Goal: Check status: Check status

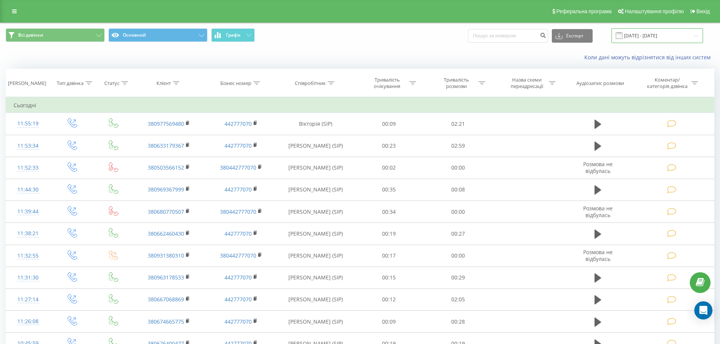
click at [675, 32] on input "[DATE] - [DATE]" at bounding box center [656, 35] width 91 height 15
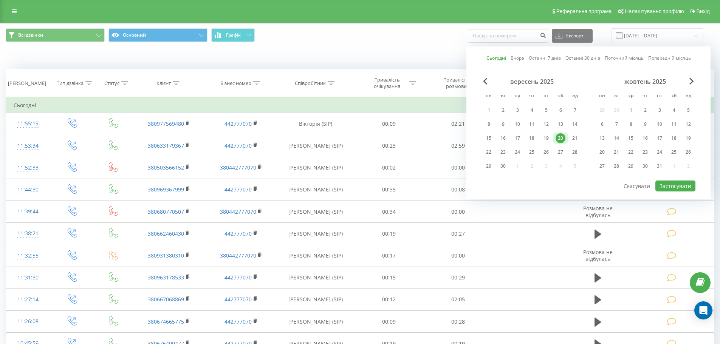
click at [493, 55] on link "Сьогодні" at bounding box center [496, 57] width 20 height 7
click at [679, 185] on button "Застосувати" at bounding box center [675, 186] width 40 height 11
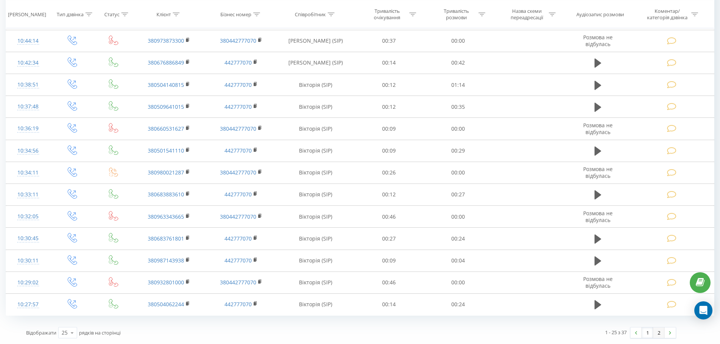
click at [656, 336] on link "2" at bounding box center [658, 333] width 11 height 11
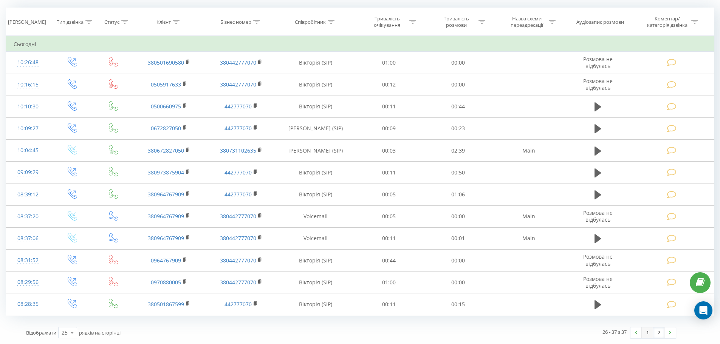
click at [648, 337] on link "1" at bounding box center [647, 333] width 11 height 11
